Goal: Obtain resource: Obtain resource

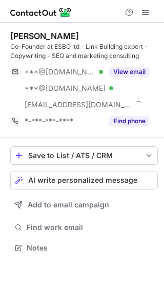
scroll to position [241, 164]
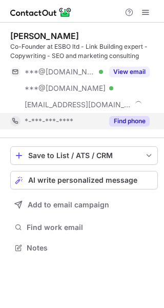
click at [141, 120] on button "Find phone" at bounding box center [129, 121] width 41 height 10
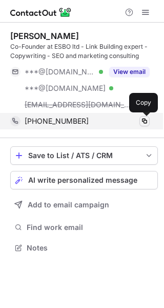
click at [146, 121] on span at bounding box center [145, 121] width 8 height 8
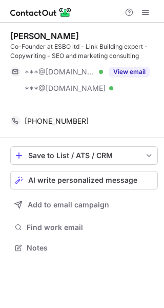
scroll to position [225, 164]
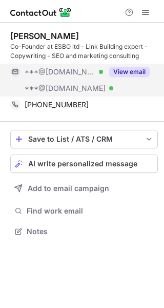
click at [137, 75] on button "View email" at bounding box center [129, 72] width 41 height 10
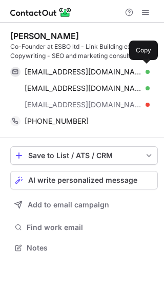
scroll to position [241, 164]
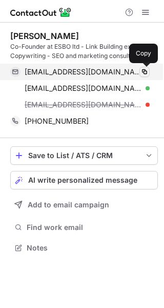
click at [147, 75] on span at bounding box center [145, 72] width 8 height 8
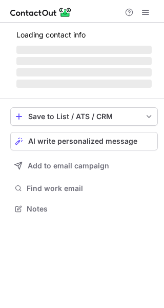
scroll to position [215, 164]
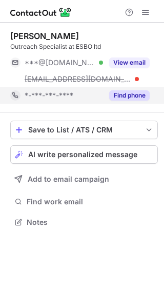
click at [130, 90] on button "Find phone" at bounding box center [129, 95] width 41 height 10
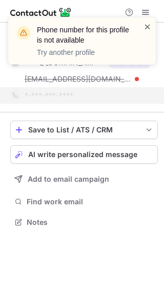
click at [147, 27] on span at bounding box center [148, 27] width 8 height 10
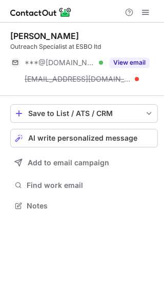
scroll to position [199, 164]
click at [132, 66] on div "Phone number for this profile is not available Try another profile [PERSON_NAME…" at bounding box center [82, 154] width 164 height 308
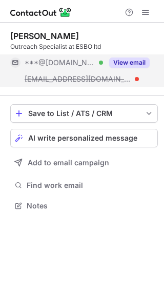
click at [134, 61] on button "View email" at bounding box center [129, 63] width 41 height 10
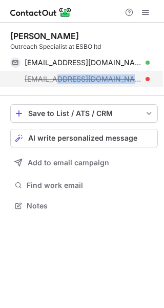
drag, startPoint x: 89, startPoint y: 79, endPoint x: 58, endPoint y: 80, distance: 31.4
click at [58, 80] on div "[EMAIL_ADDRESS][DOMAIN_NAME]" at bounding box center [87, 79] width 125 height 9
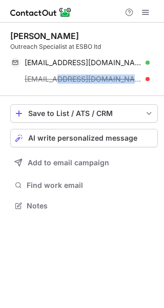
copy span "[DOMAIN_NAME]"
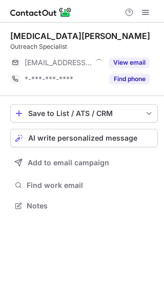
scroll to position [199, 164]
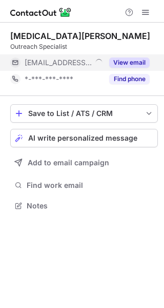
click at [142, 60] on button "View email" at bounding box center [129, 63] width 41 height 10
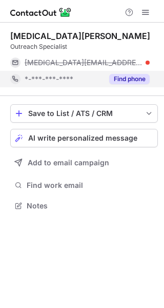
click at [142, 80] on button "Find phone" at bounding box center [129, 79] width 41 height 10
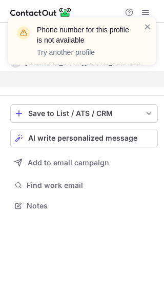
scroll to position [182, 164]
